Goal: Information Seeking & Learning: Learn about a topic

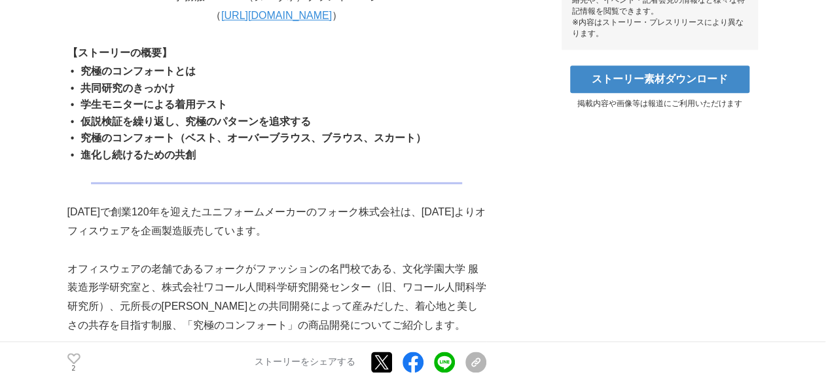
scroll to position [6605, 0]
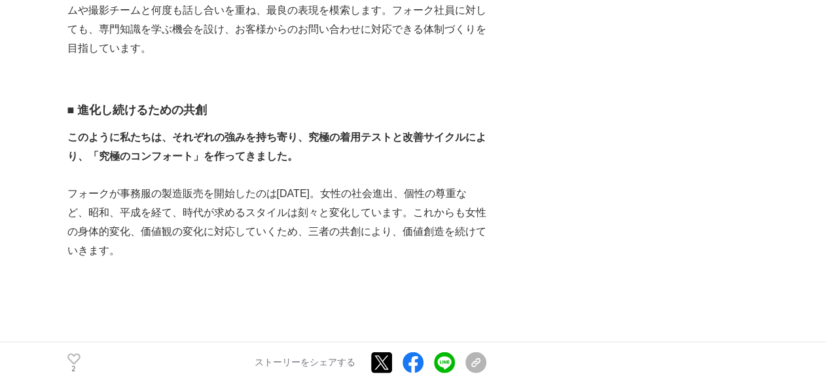
click at [259, 232] on p "フォークが事務服の製造販売を開始したのは[DATE]。女性の社会進出、個性の尊重など、昭和、平成を経て、時代が求めるスタイルは刻々と変化しています。これからも…" at bounding box center [276, 222] width 419 height 75
click at [174, 196] on p "フォークが事務服の製造販売を開始したのは[DATE]。女性の社会進出、個性の尊重など、昭和、平成を経て、時代が求めるスタイルは刻々と変化しています。これからも…" at bounding box center [276, 222] width 419 height 75
click at [254, 253] on p "フォークが事務服の製造販売を開始したのは[DATE]。女性の社会進出、個性の尊重など、昭和、平成を経て、時代が求めるスタイルは刻々と変化しています。これからも…" at bounding box center [276, 222] width 419 height 75
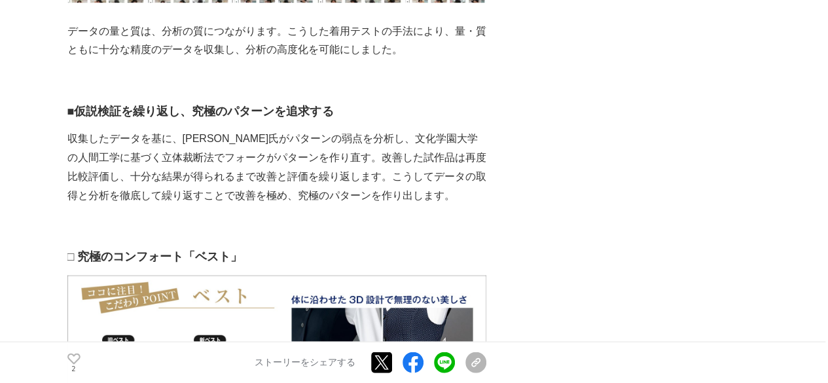
scroll to position [0, 0]
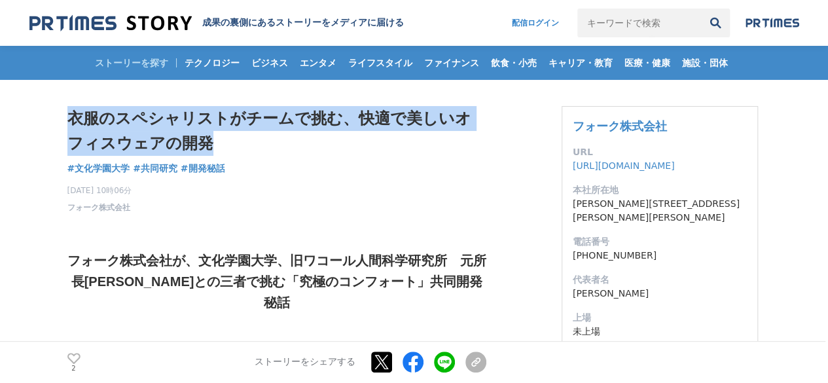
drag, startPoint x: 203, startPoint y: 147, endPoint x: 69, endPoint y: 113, distance: 137.7
click at [69, 113] on h1 "衣服のスペシャリストがチームで挑む、快適で美しいオフィスウェアの開発" at bounding box center [276, 131] width 419 height 50
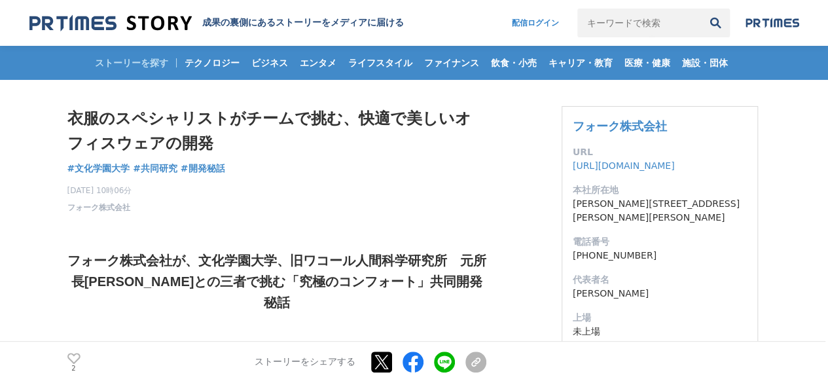
drag, startPoint x: 268, startPoint y: 228, endPoint x: 258, endPoint y: 225, distance: 10.4
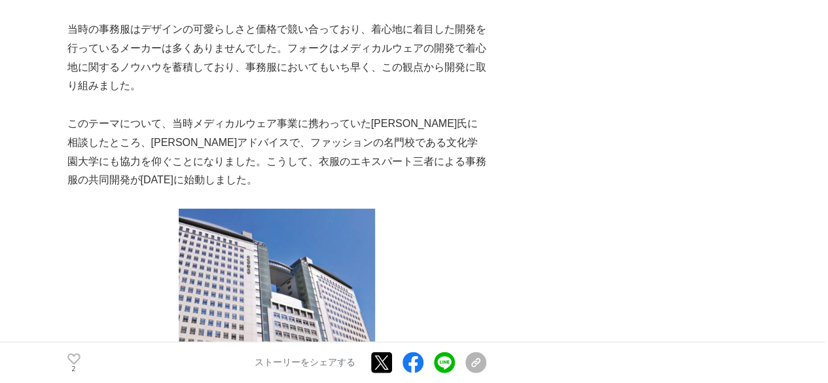
scroll to position [679, 0]
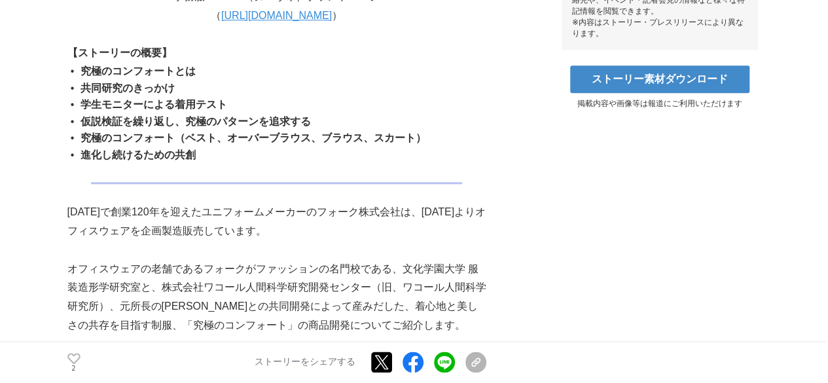
click at [325, 203] on p "[DATE]で創業120年を迎えたユニフォームメーカーのフォーク株式会社は、[DATE]よりオフィスウェアを企画製造販売しています。" at bounding box center [276, 222] width 419 height 38
click at [265, 241] on p at bounding box center [276, 250] width 419 height 19
click at [380, 206] on p "[DATE]で創業120年を迎えたユニフォームメーカーのフォーク株式会社は、[DATE]よりオフィスウェアを企画製造販売しています。" at bounding box center [276, 222] width 419 height 38
